Goal: Task Accomplishment & Management: Manage account settings

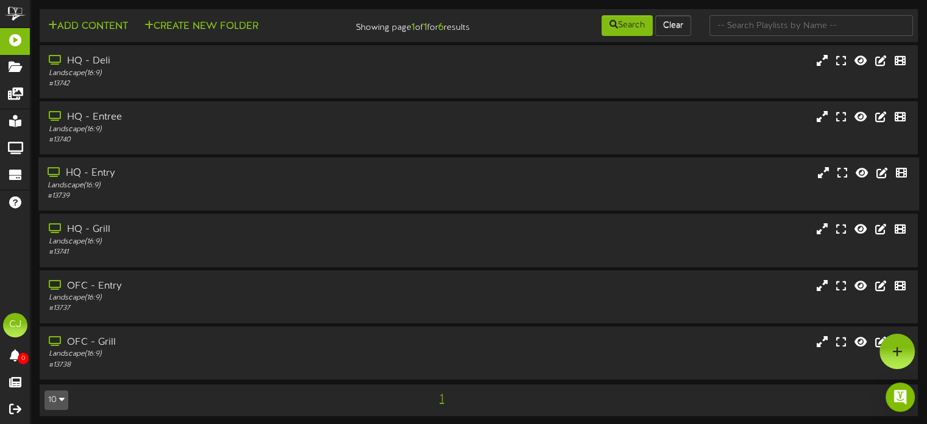
click at [102, 171] on div "HQ - Entry" at bounding box center [222, 173] width 349 height 14
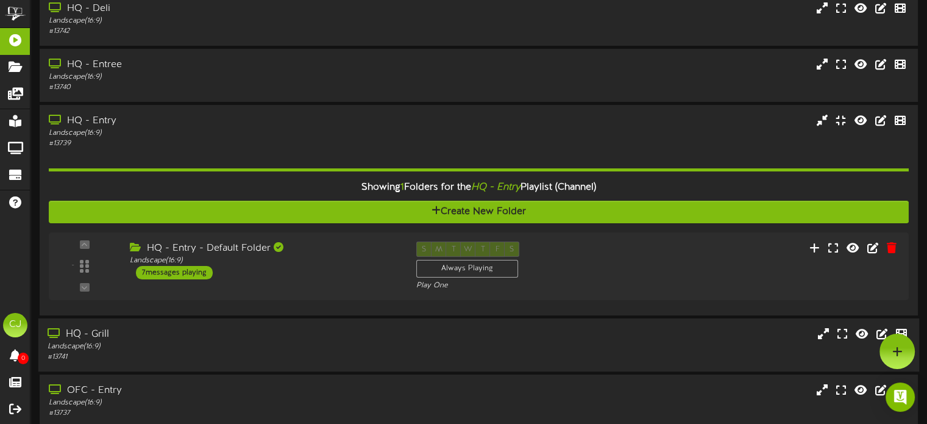
scroll to position [38, 0]
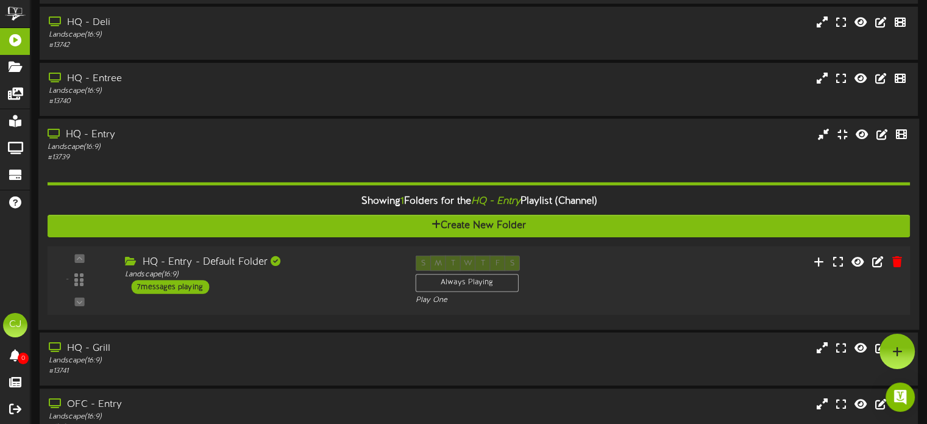
click at [174, 284] on div "7 messages playing" at bounding box center [170, 286] width 78 height 13
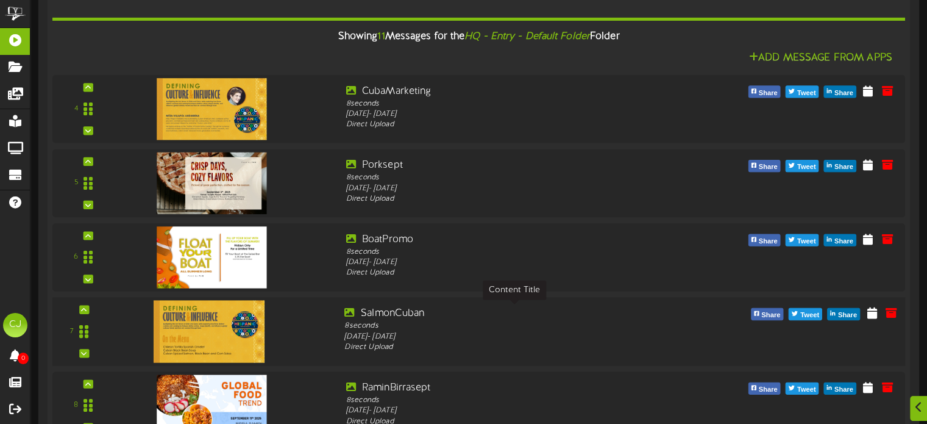
scroll to position [343, 0]
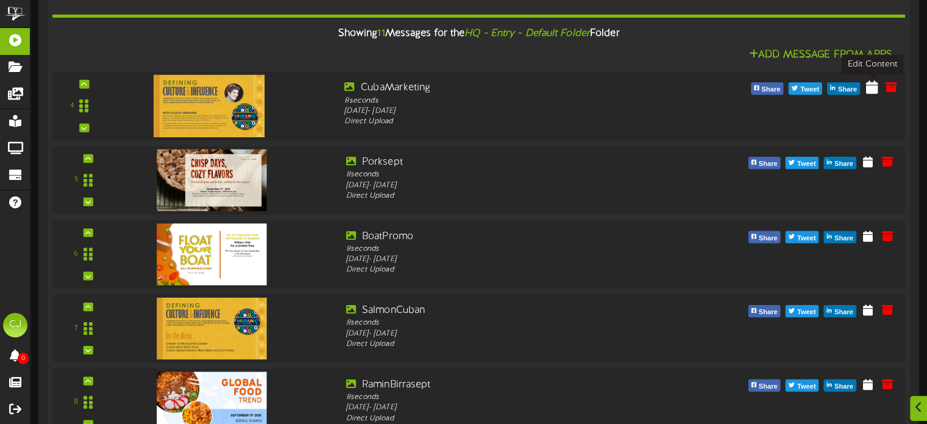
click at [875, 86] on icon at bounding box center [872, 86] width 12 height 13
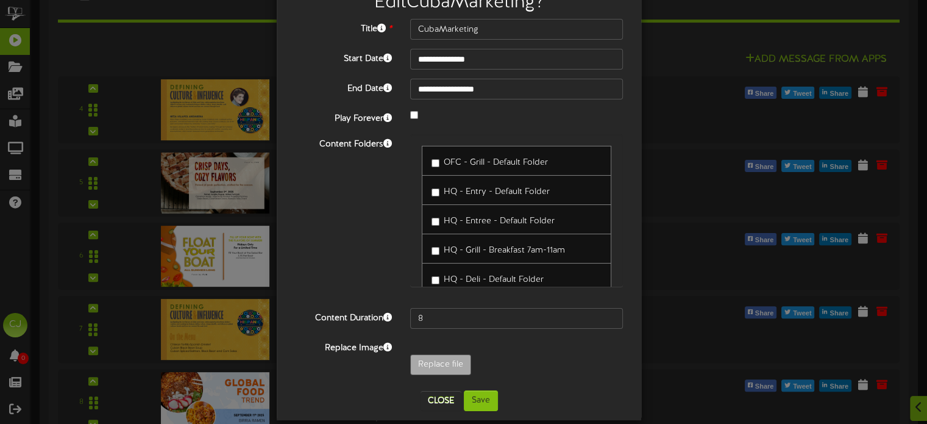
scroll to position [61, 0]
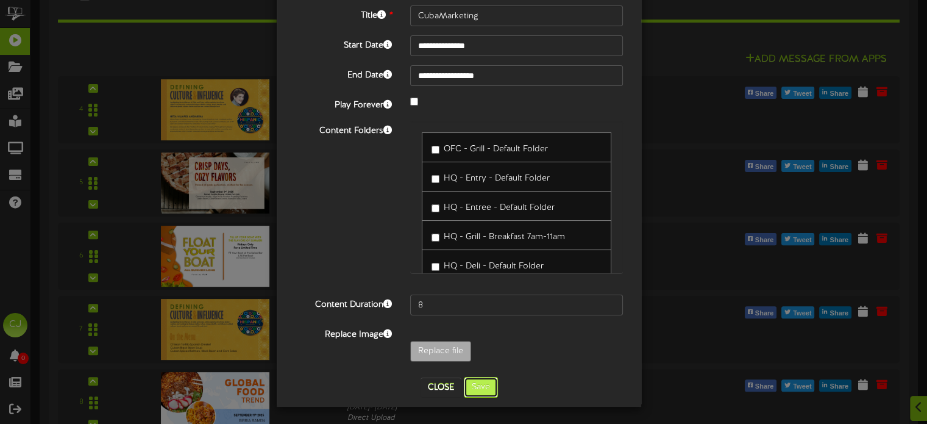
click at [477, 391] on button "Save" at bounding box center [481, 387] width 34 height 21
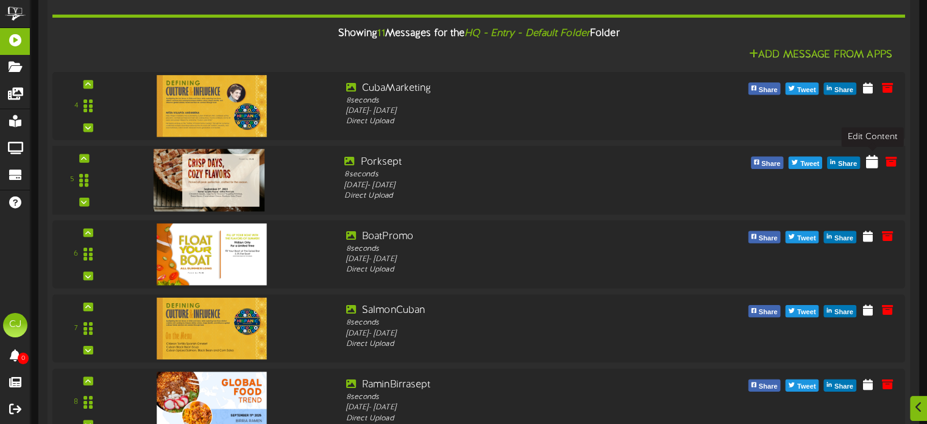
click at [870, 163] on icon at bounding box center [872, 160] width 12 height 13
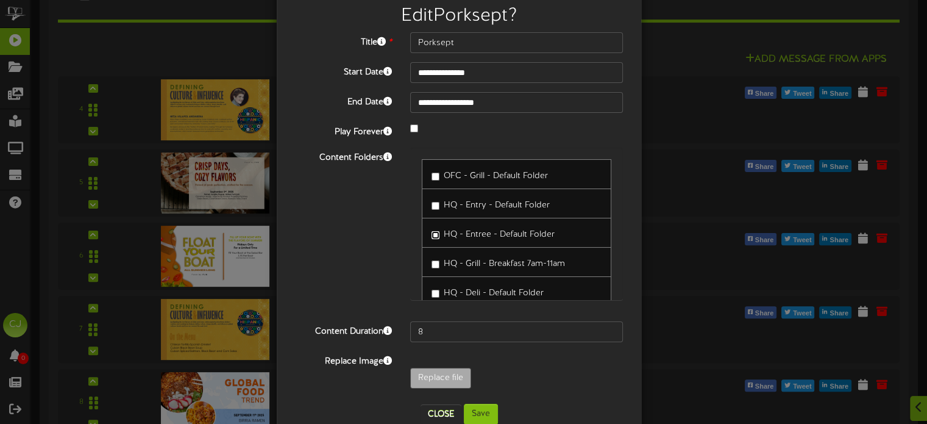
scroll to position [62, 0]
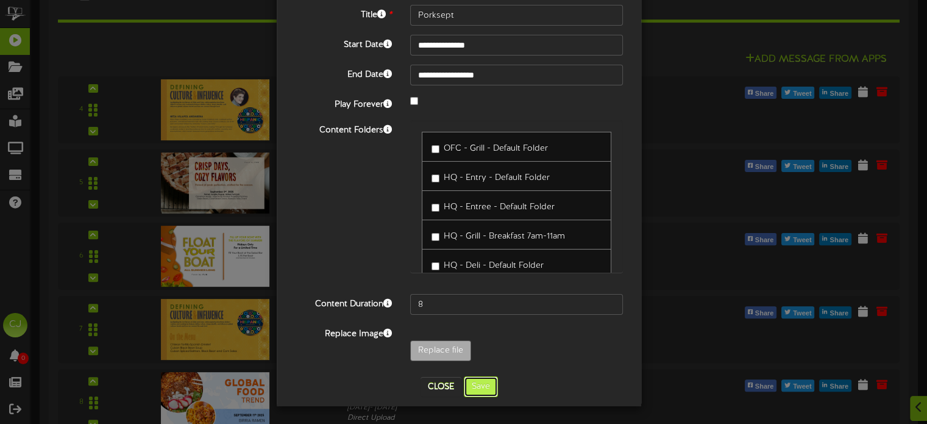
click at [484, 383] on button "Save" at bounding box center [481, 386] width 34 height 21
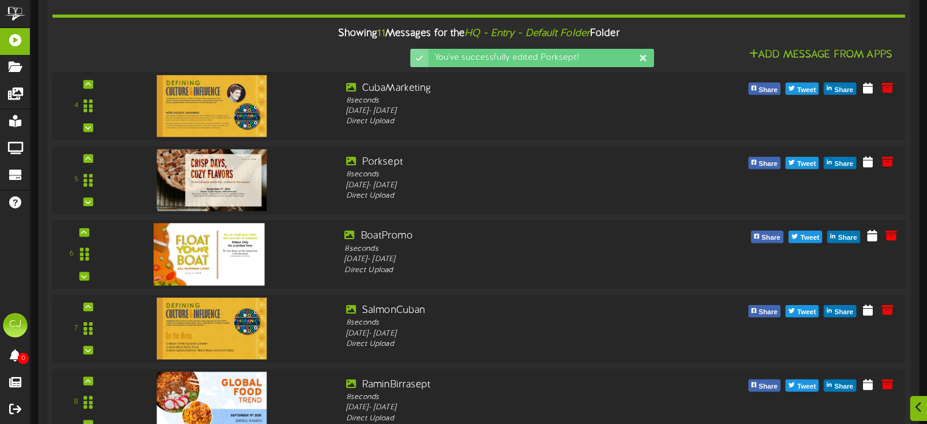
click at [190, 239] on img at bounding box center [209, 254] width 111 height 62
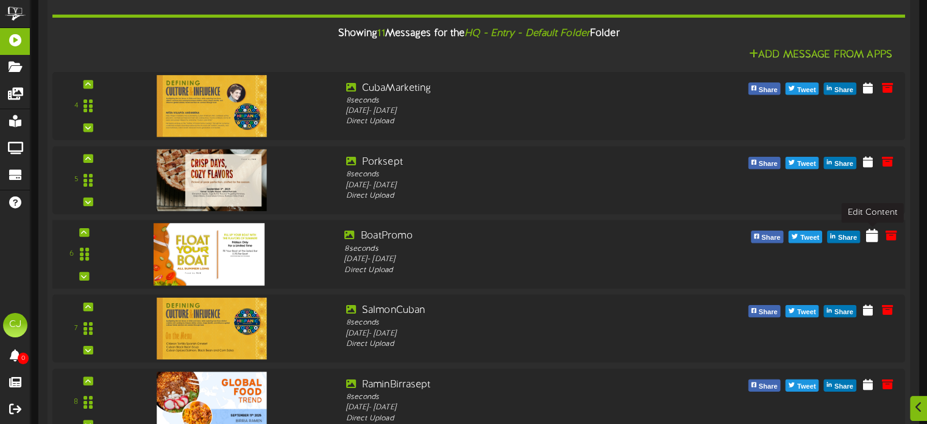
click at [875, 238] on icon at bounding box center [872, 235] width 12 height 13
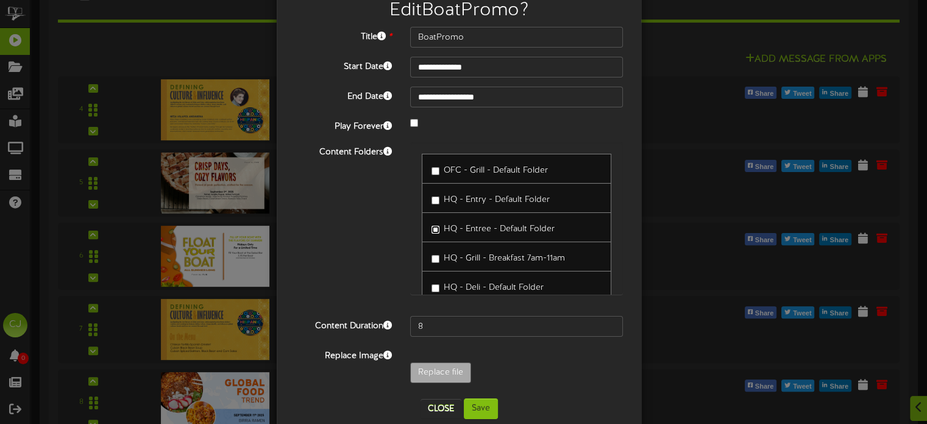
scroll to position [61, 0]
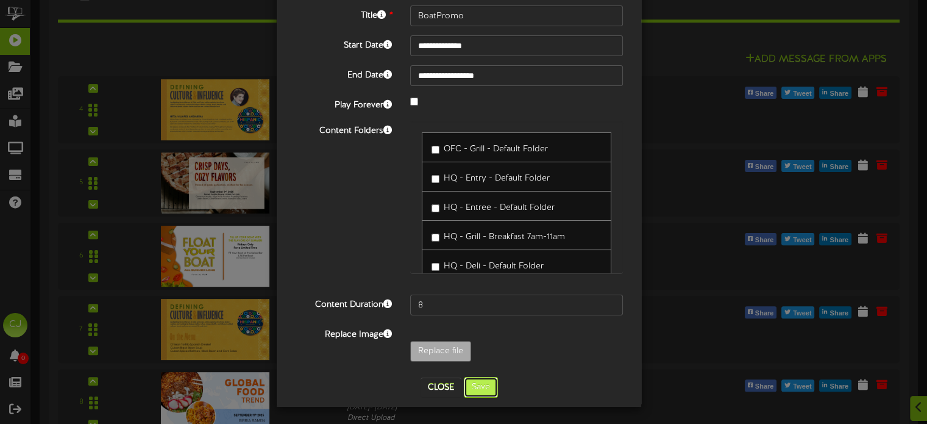
click at [478, 382] on button "Save" at bounding box center [481, 387] width 34 height 21
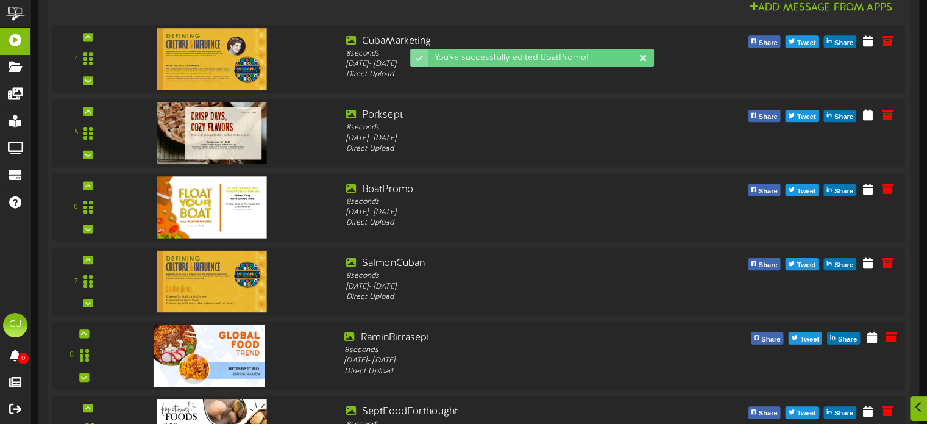
scroll to position [465, 0]
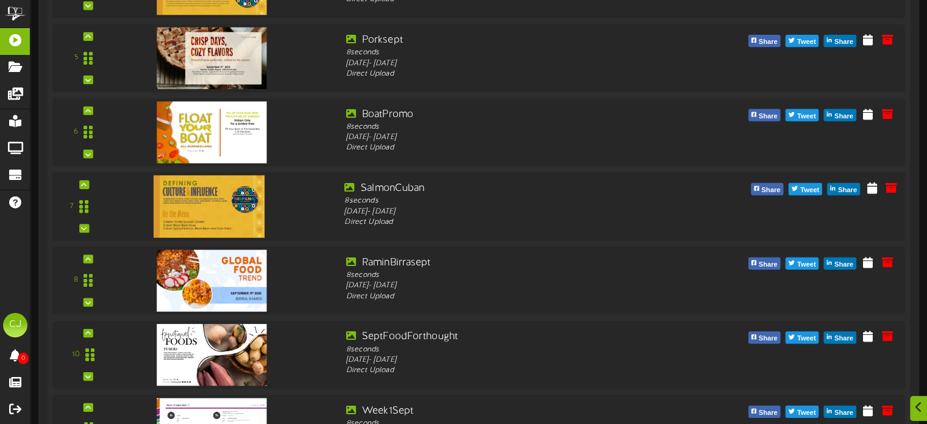
click at [209, 205] on img at bounding box center [209, 206] width 111 height 62
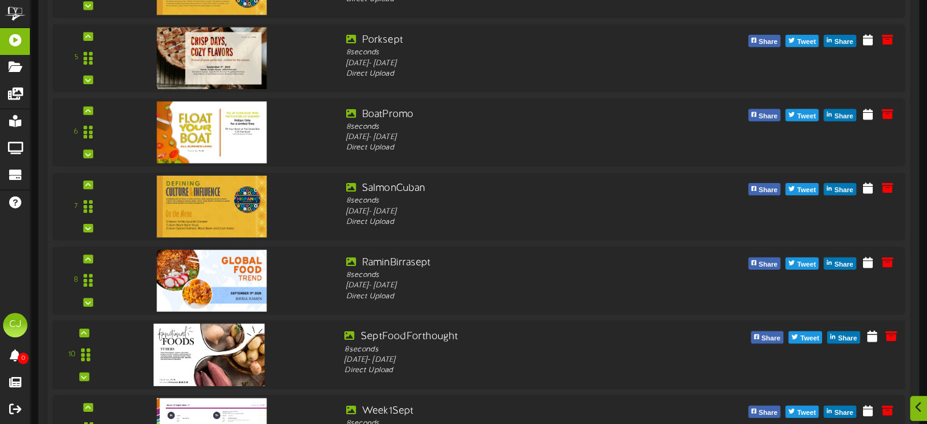
scroll to position [526, 0]
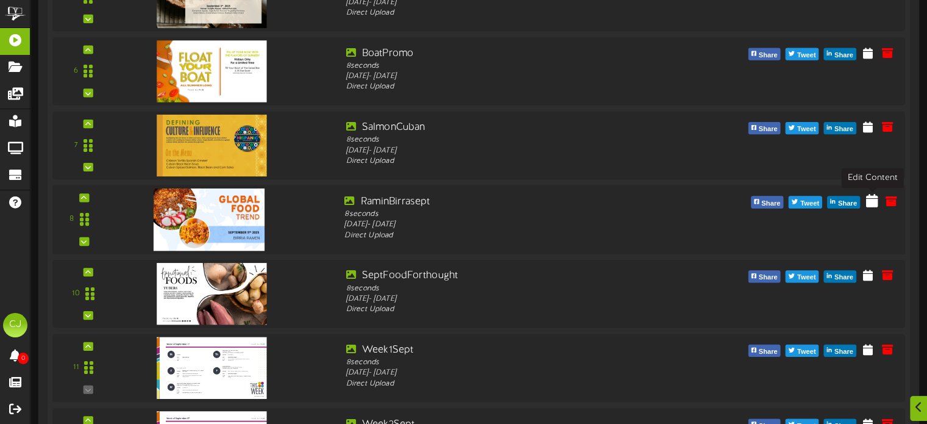
click at [872, 200] on icon at bounding box center [872, 200] width 12 height 13
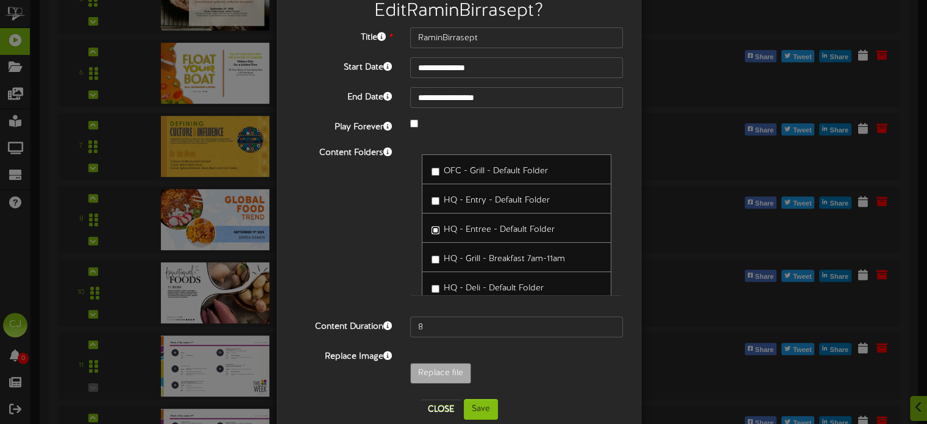
scroll to position [62, 0]
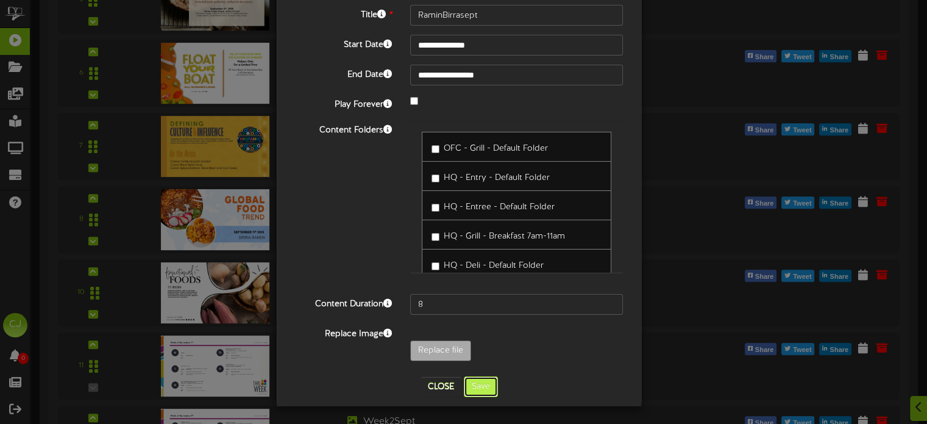
click at [472, 384] on button "Save" at bounding box center [481, 386] width 34 height 21
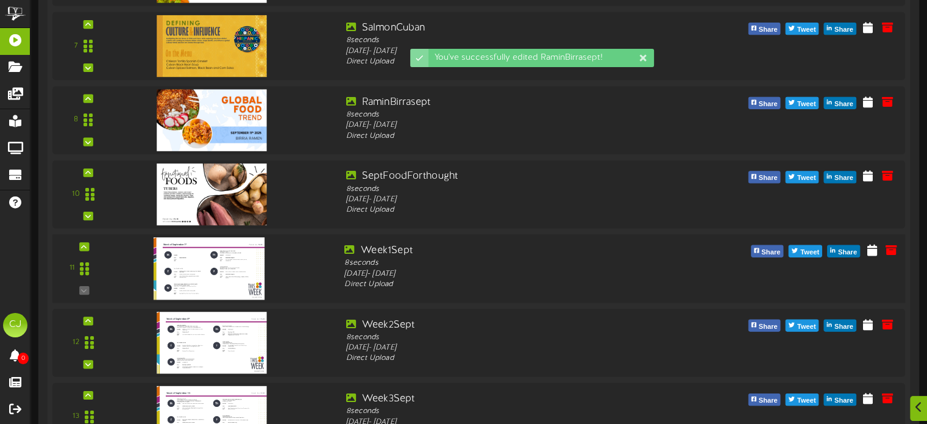
scroll to position [648, 0]
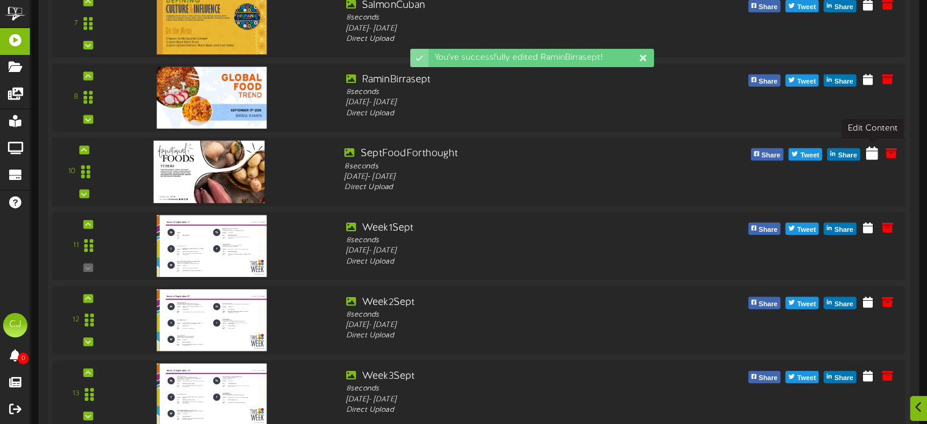
click at [875, 154] on icon at bounding box center [872, 152] width 12 height 13
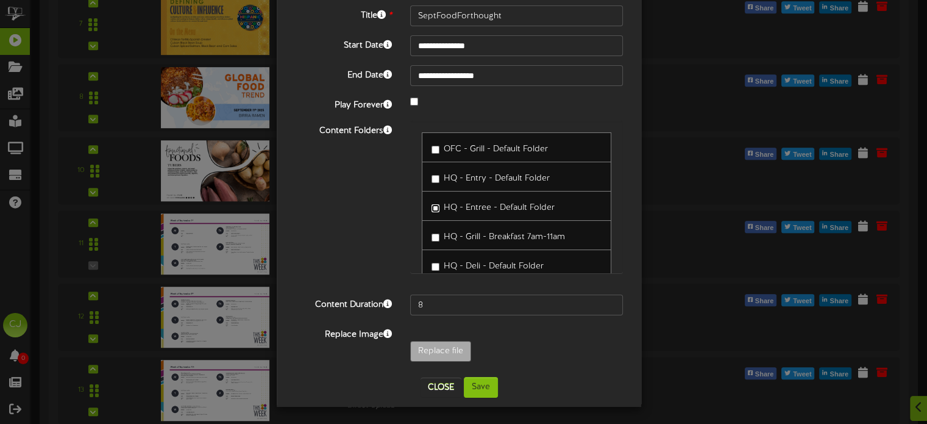
scroll to position [62, 0]
click at [475, 385] on button "Save" at bounding box center [481, 386] width 34 height 21
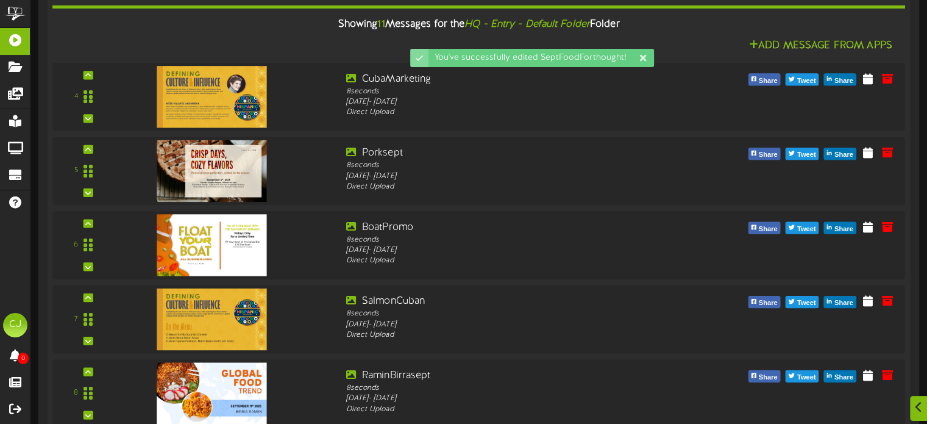
scroll to position [648, 0]
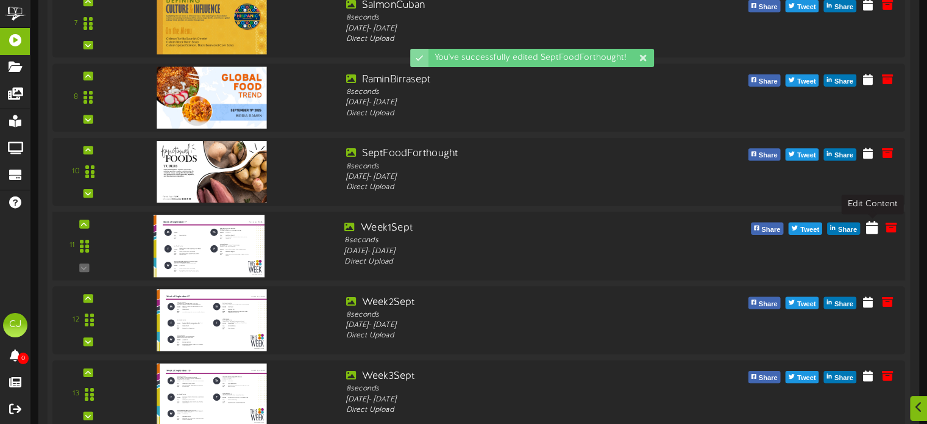
click at [875, 231] on icon at bounding box center [872, 226] width 12 height 13
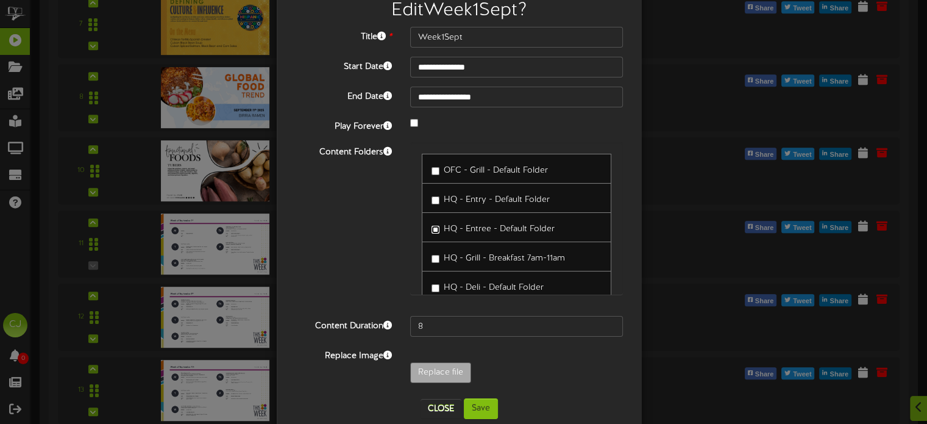
scroll to position [61, 0]
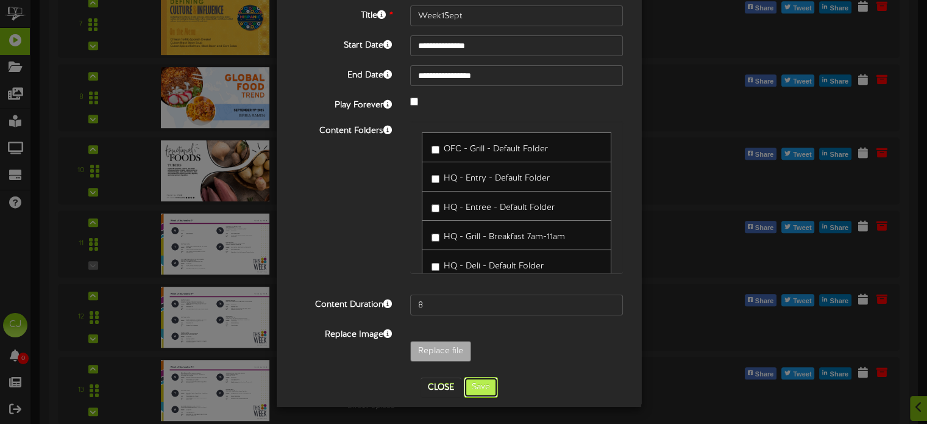
click at [475, 386] on button "Save" at bounding box center [481, 387] width 34 height 21
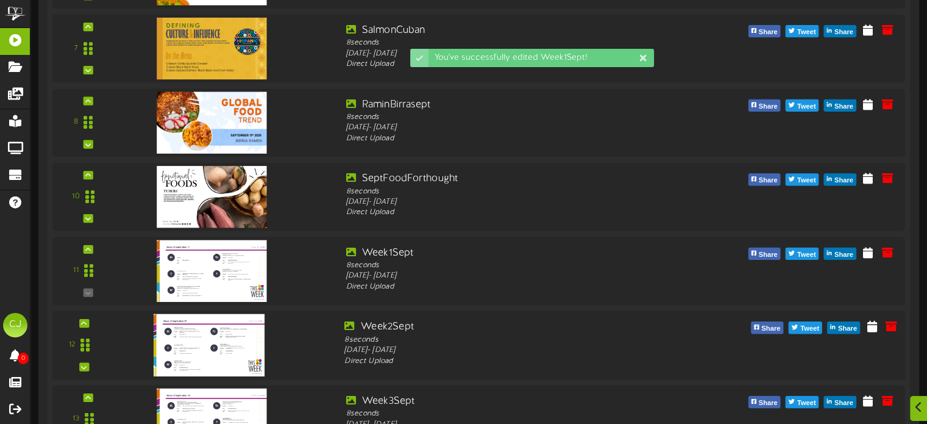
scroll to position [657, 0]
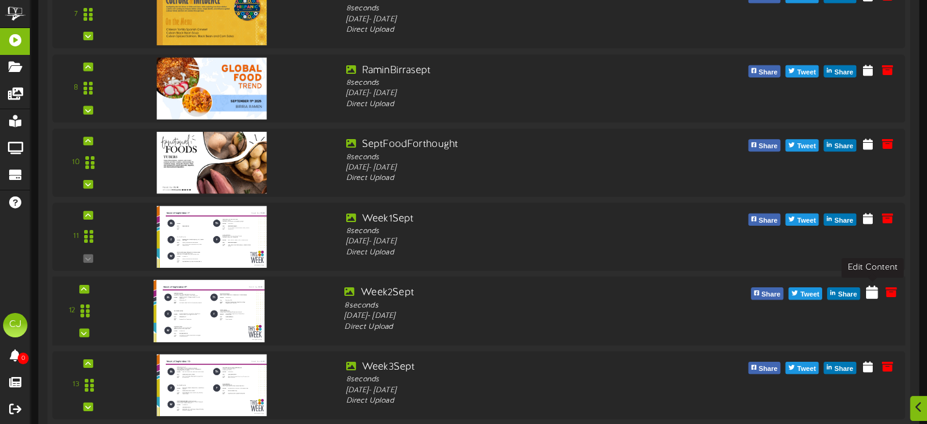
click at [870, 290] on icon at bounding box center [872, 291] width 12 height 13
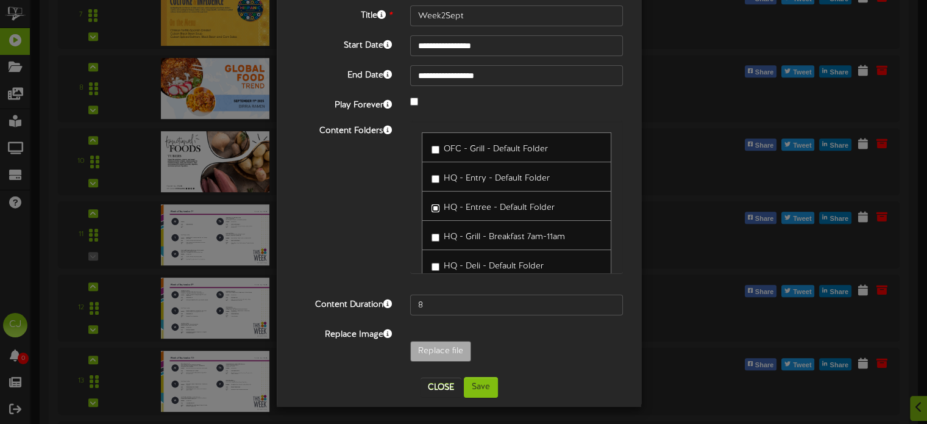
scroll to position [62, 0]
click at [477, 382] on button "Save" at bounding box center [481, 386] width 34 height 21
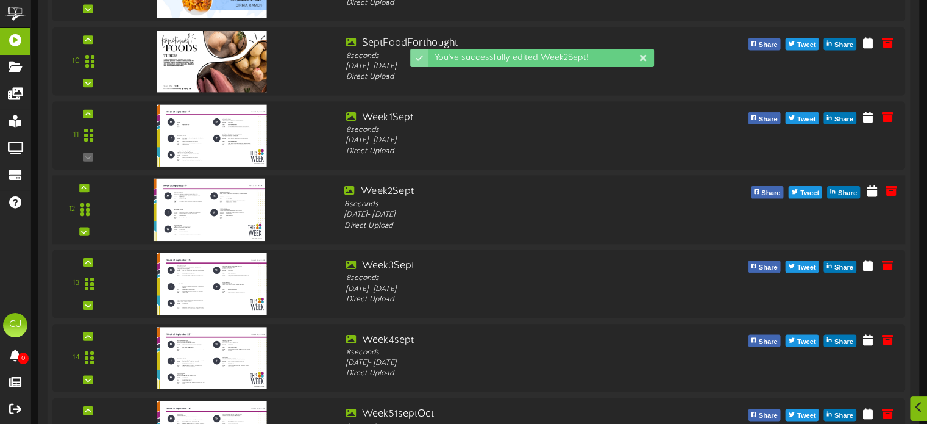
scroll to position [779, 0]
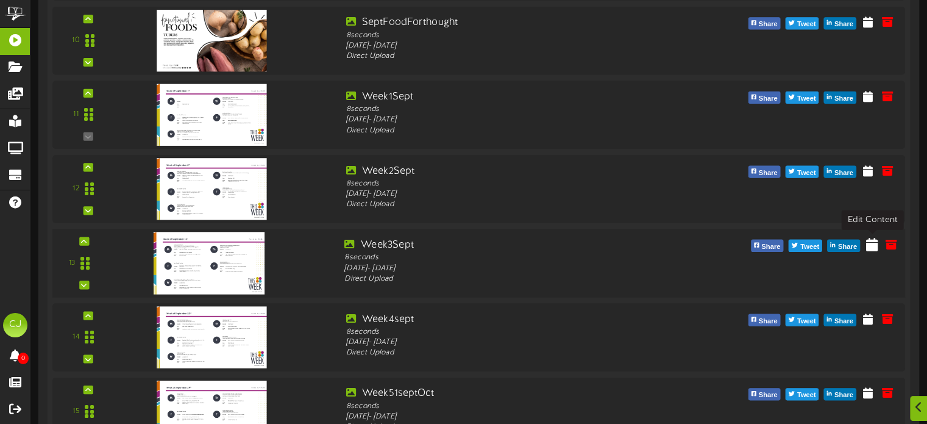
click at [874, 241] on icon at bounding box center [872, 243] width 12 height 13
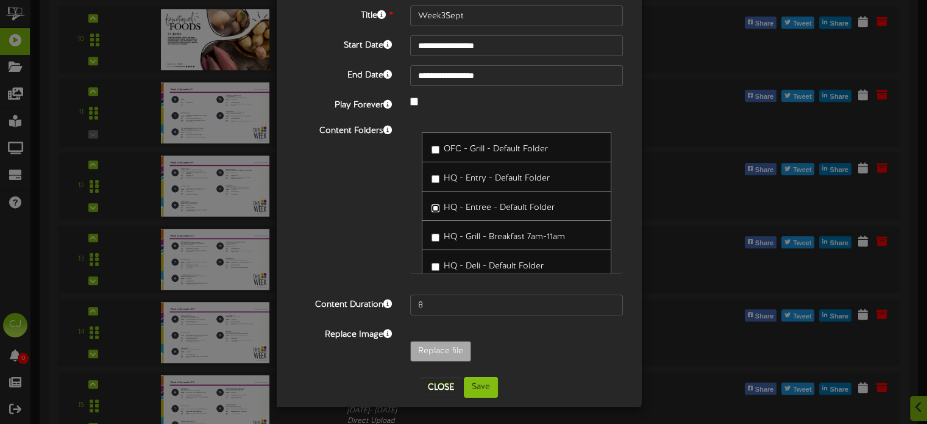
scroll to position [62, 0]
click at [479, 385] on button "Save" at bounding box center [481, 386] width 34 height 21
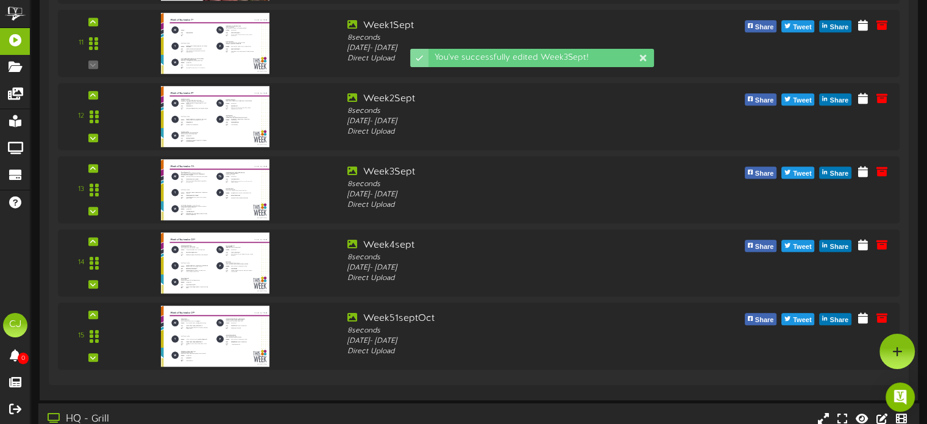
scroll to position [840, 0]
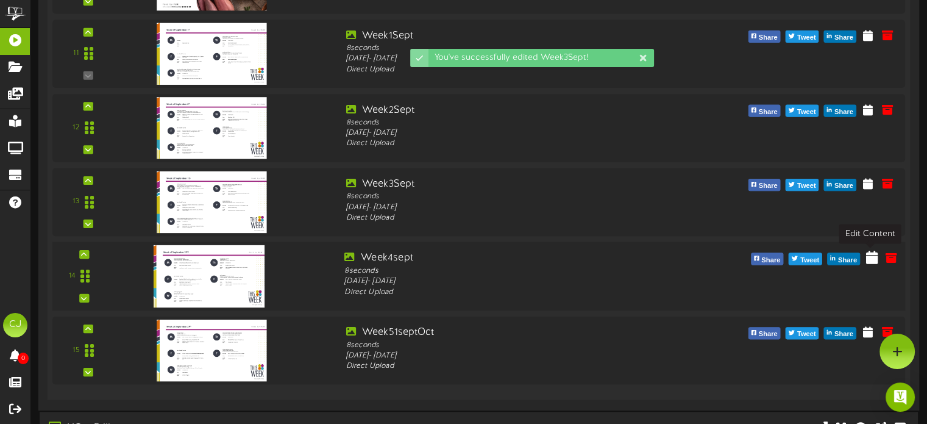
click at [870, 255] on icon at bounding box center [872, 256] width 12 height 13
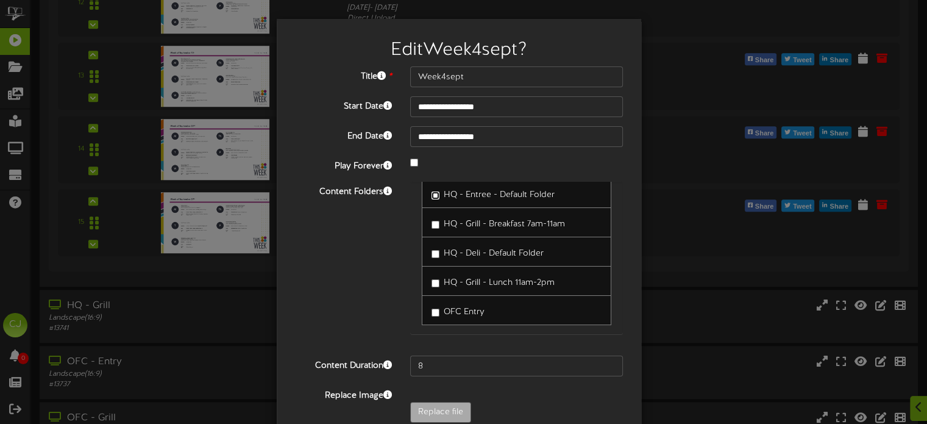
scroll to position [61, 0]
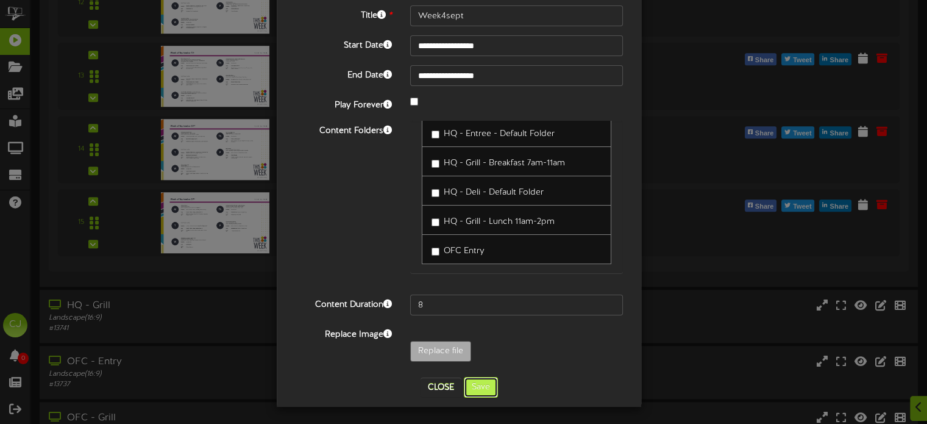
click at [478, 386] on button "Save" at bounding box center [481, 387] width 34 height 21
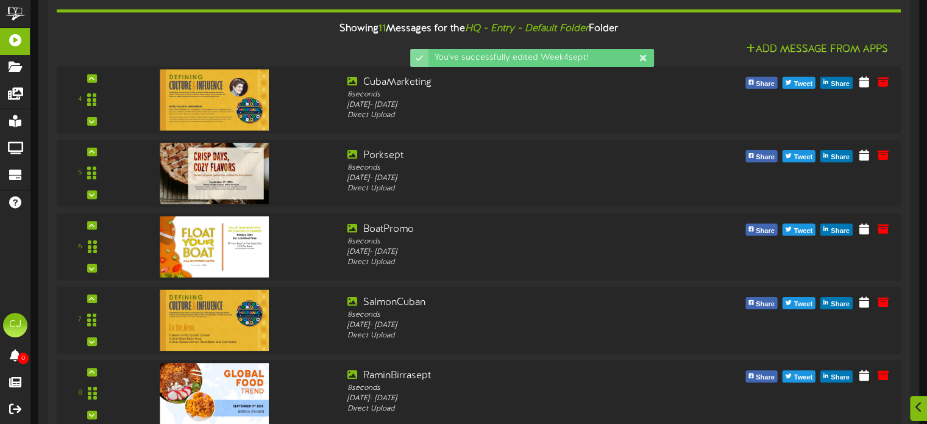
scroll to position [962, 0]
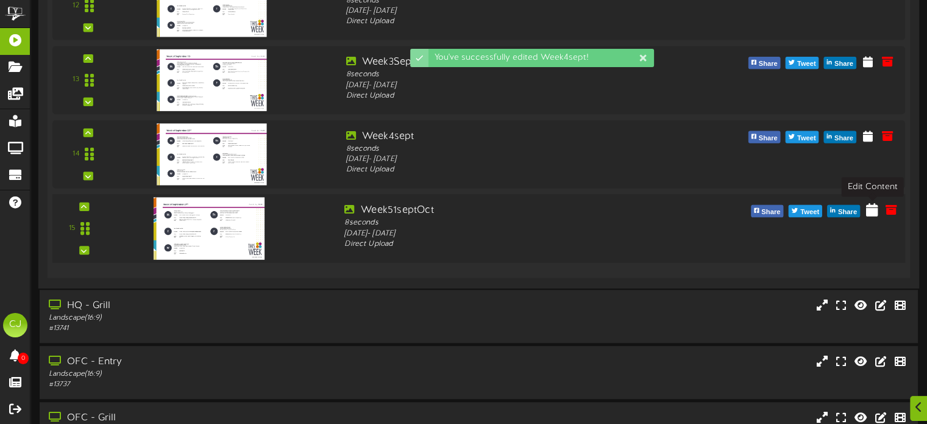
click at [875, 211] on icon at bounding box center [872, 208] width 12 height 13
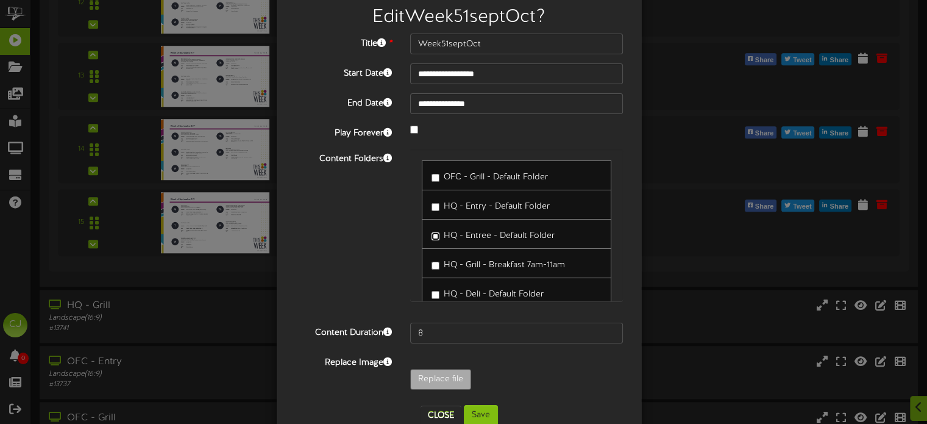
scroll to position [62, 0]
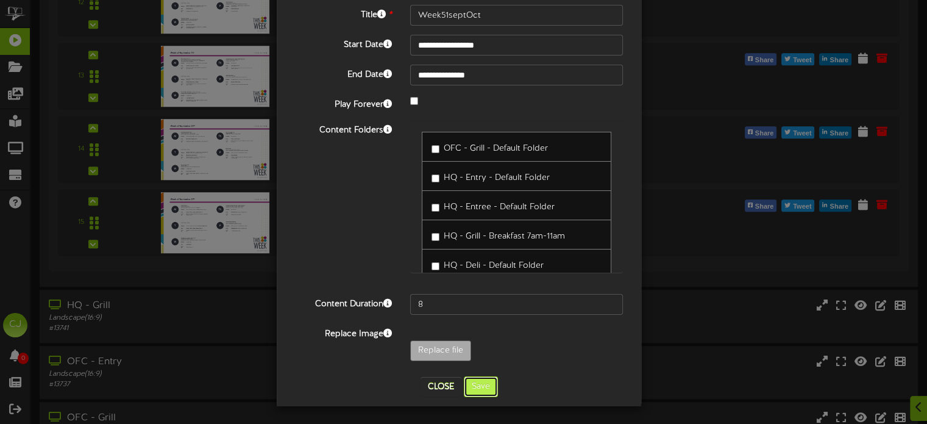
click at [481, 387] on button "Save" at bounding box center [481, 386] width 34 height 21
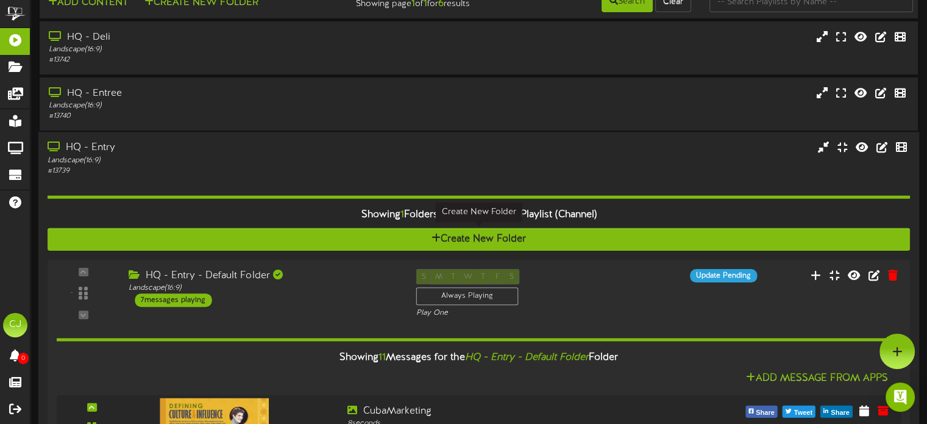
scroll to position [0, 0]
